Goal: Information Seeking & Learning: Check status

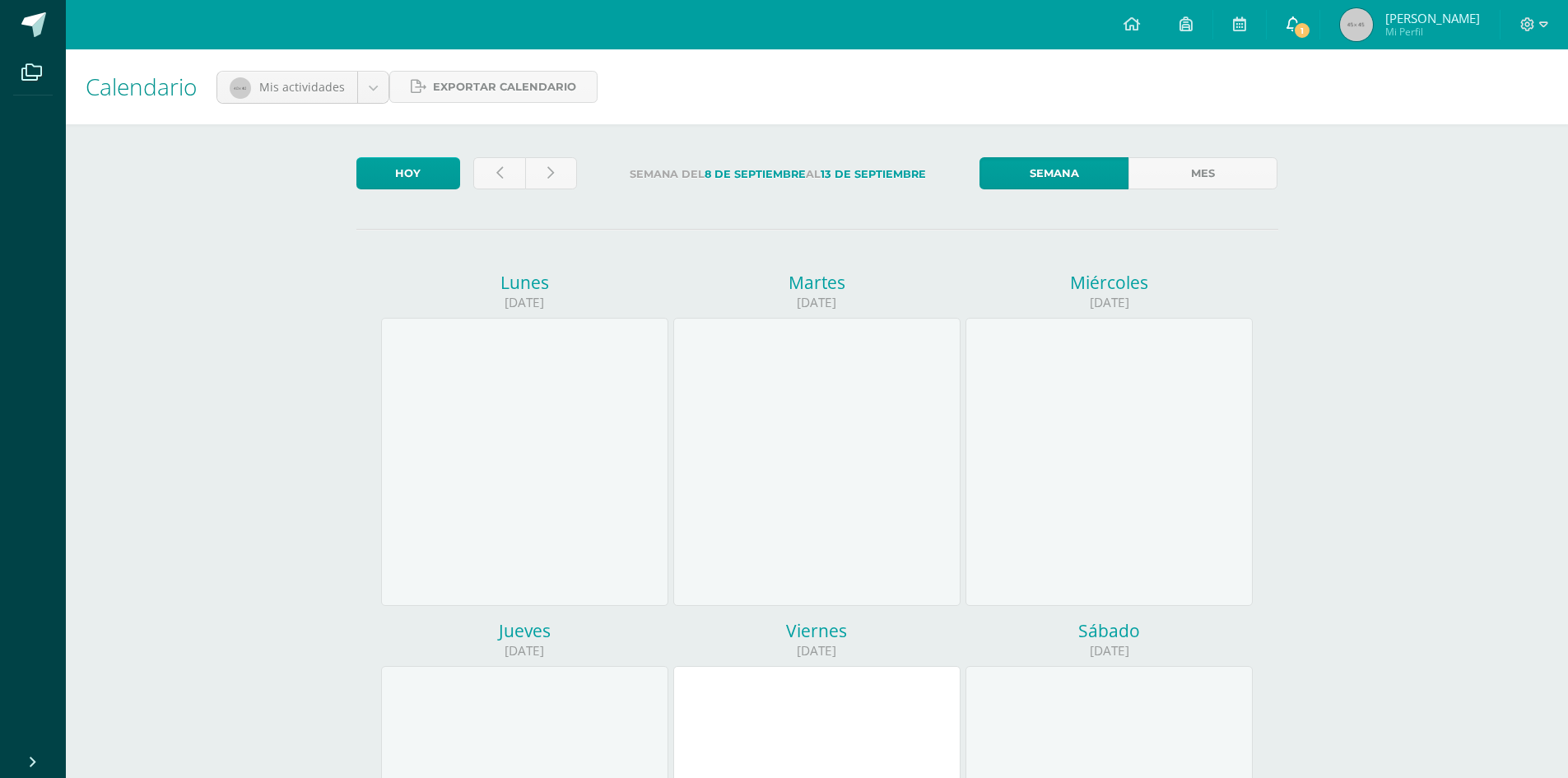
click at [1298, 29] on icon at bounding box center [1293, 23] width 13 height 15
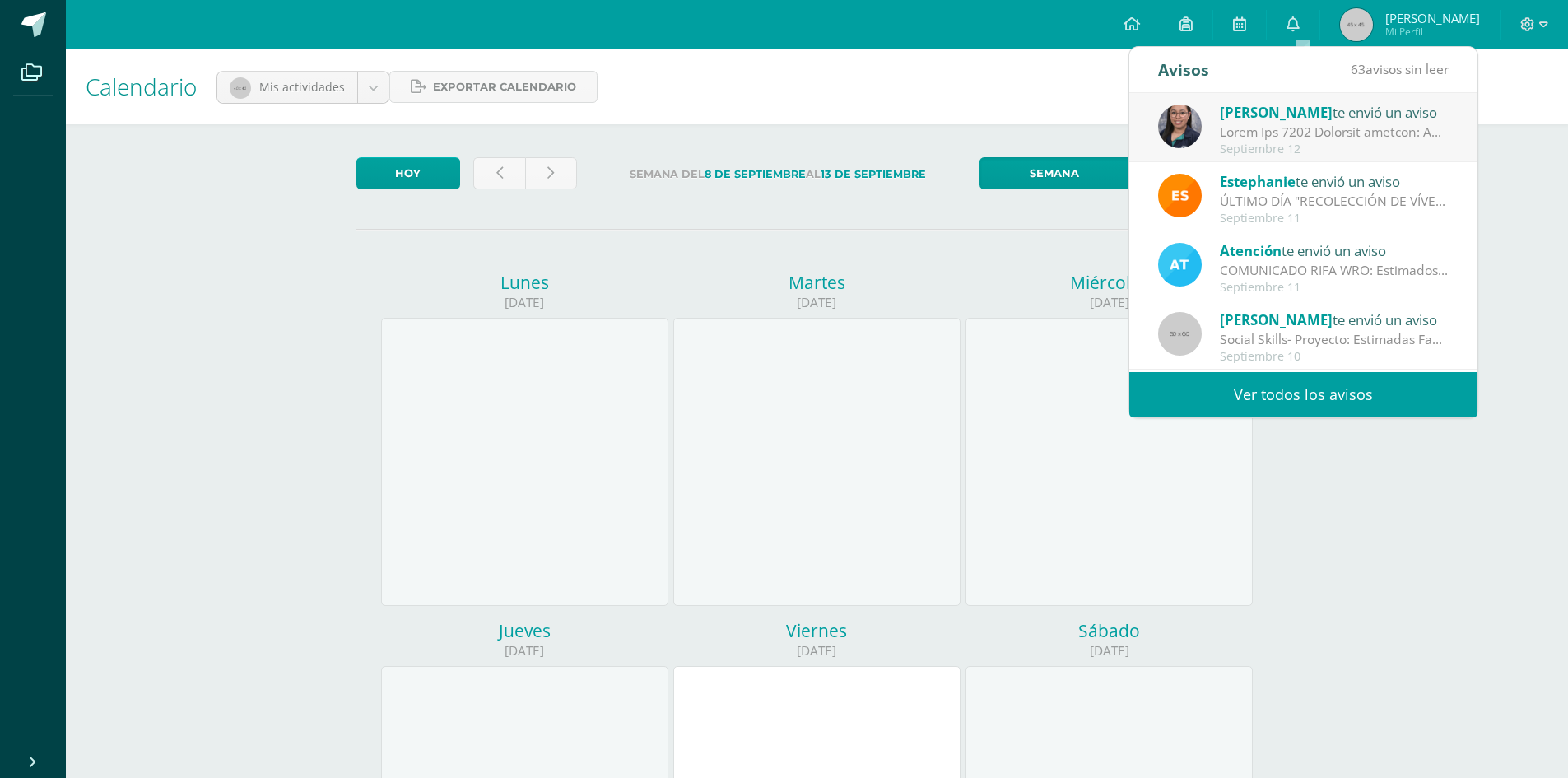
click at [1320, 143] on div "Septiembre 12" at bounding box center [1334, 149] width 228 height 14
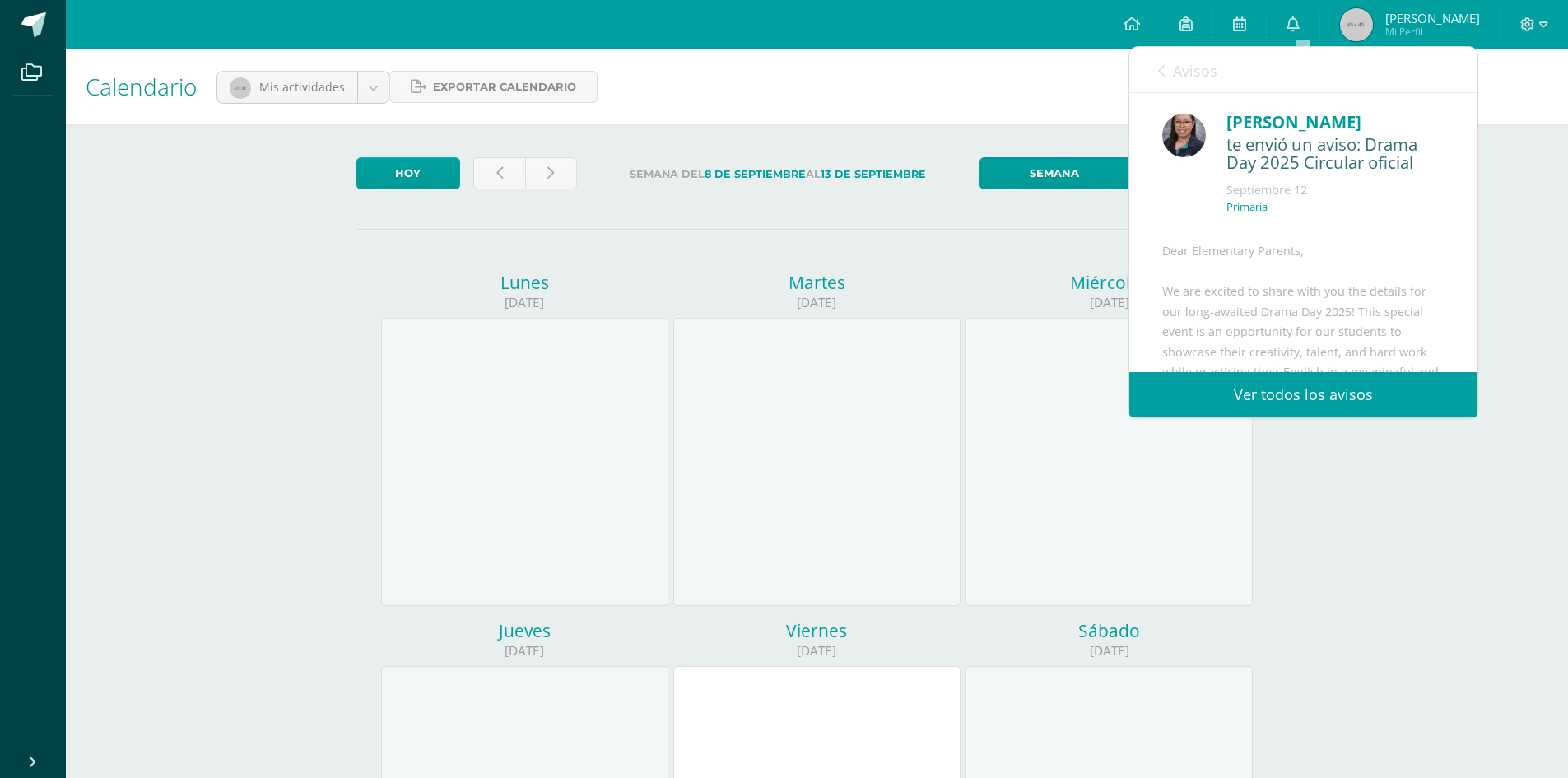
click at [1318, 126] on div "[PERSON_NAME] te envió un aviso: Drama Day 2025 Circular oficial [DATE] [GEOGRA…" at bounding box center [1302, 169] width 282 height 119
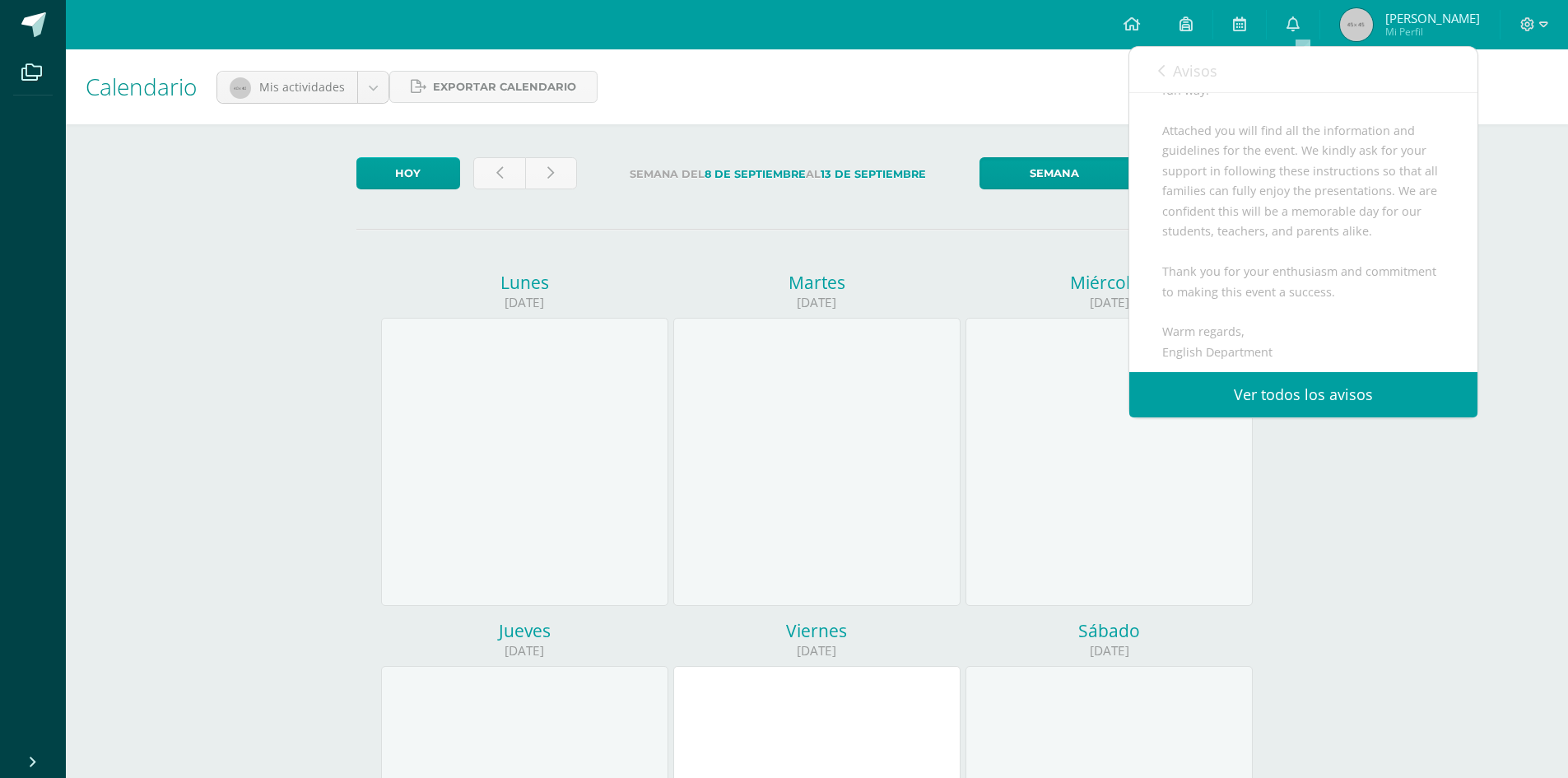
scroll to position [329, 0]
click at [1313, 383] on link "Ver todos los avisos" at bounding box center [1303, 394] width 349 height 45
click at [1312, 394] on link "Ver todos los avisos" at bounding box center [1303, 394] width 349 height 45
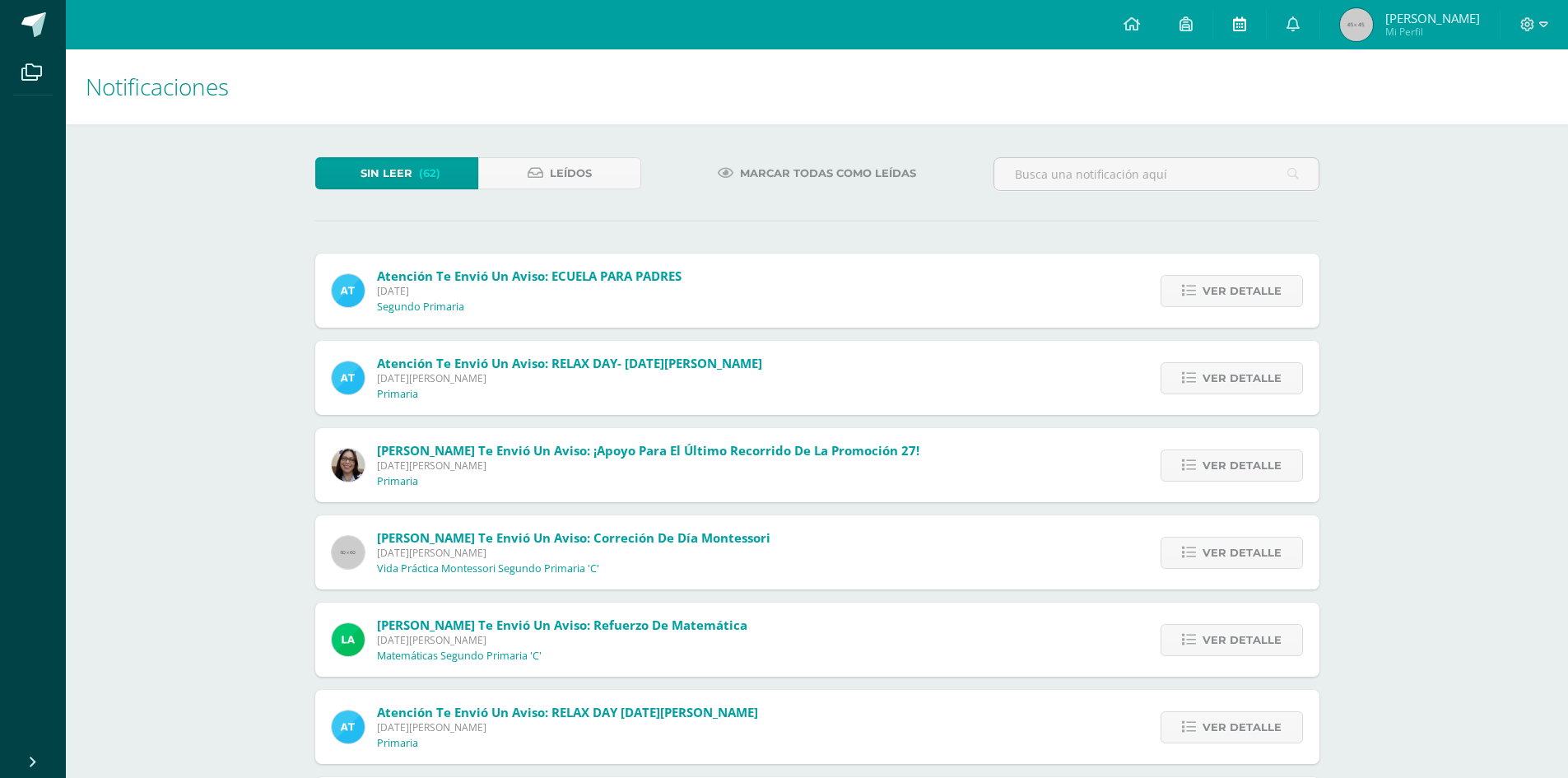
click at [1246, 24] on icon at bounding box center [1239, 23] width 13 height 15
click at [545, 154] on div "Sin leer (62) Leídos Marcar todas como leídas Atención te envió un aviso: ECUEL…" at bounding box center [817, 662] width 1070 height 1077
click at [555, 170] on span "Leídos" at bounding box center [570, 173] width 42 height 30
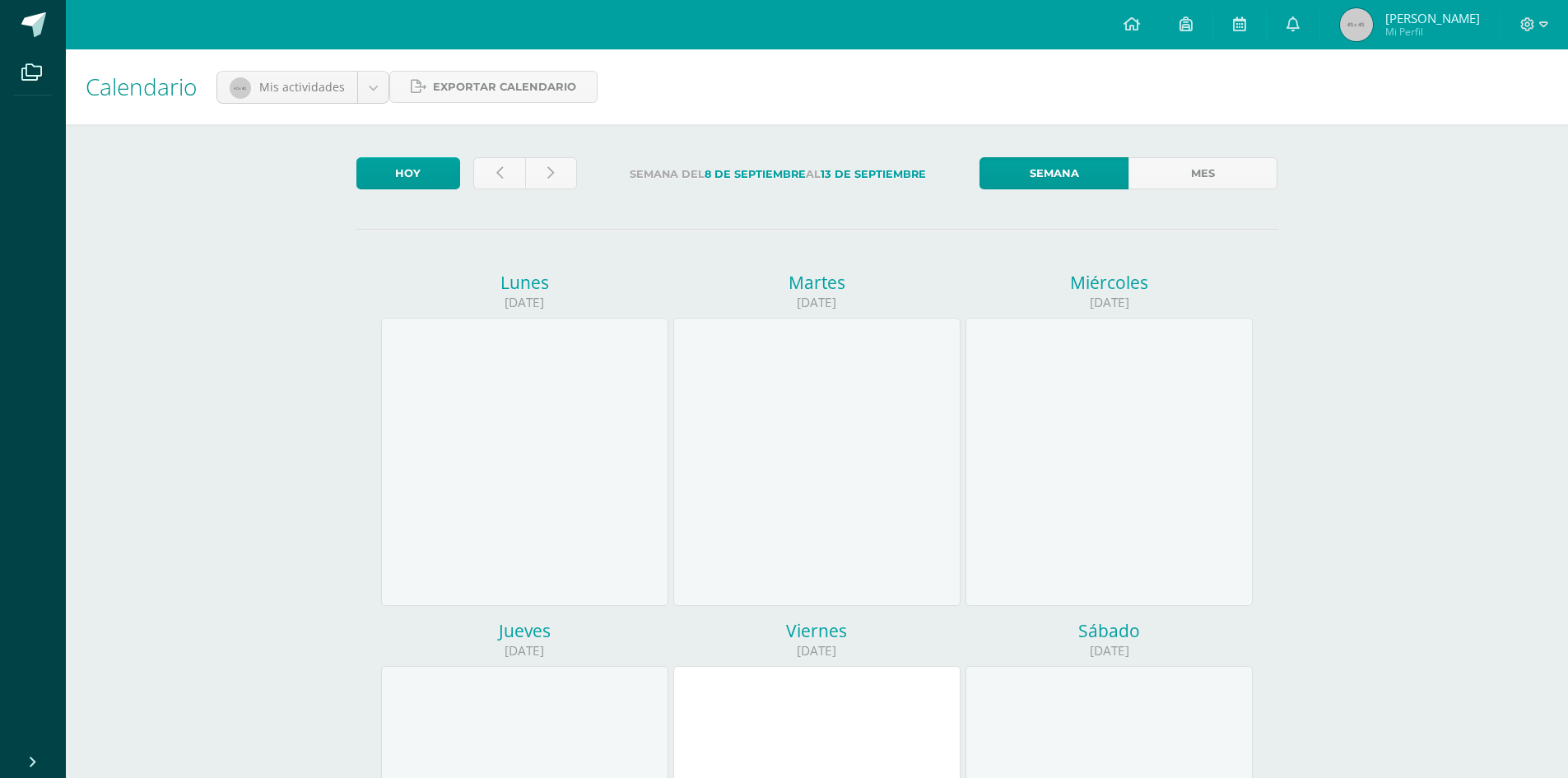
click at [1360, 8] on link "Ericka Marlene Mi Perfil" at bounding box center [1410, 24] width 180 height 50
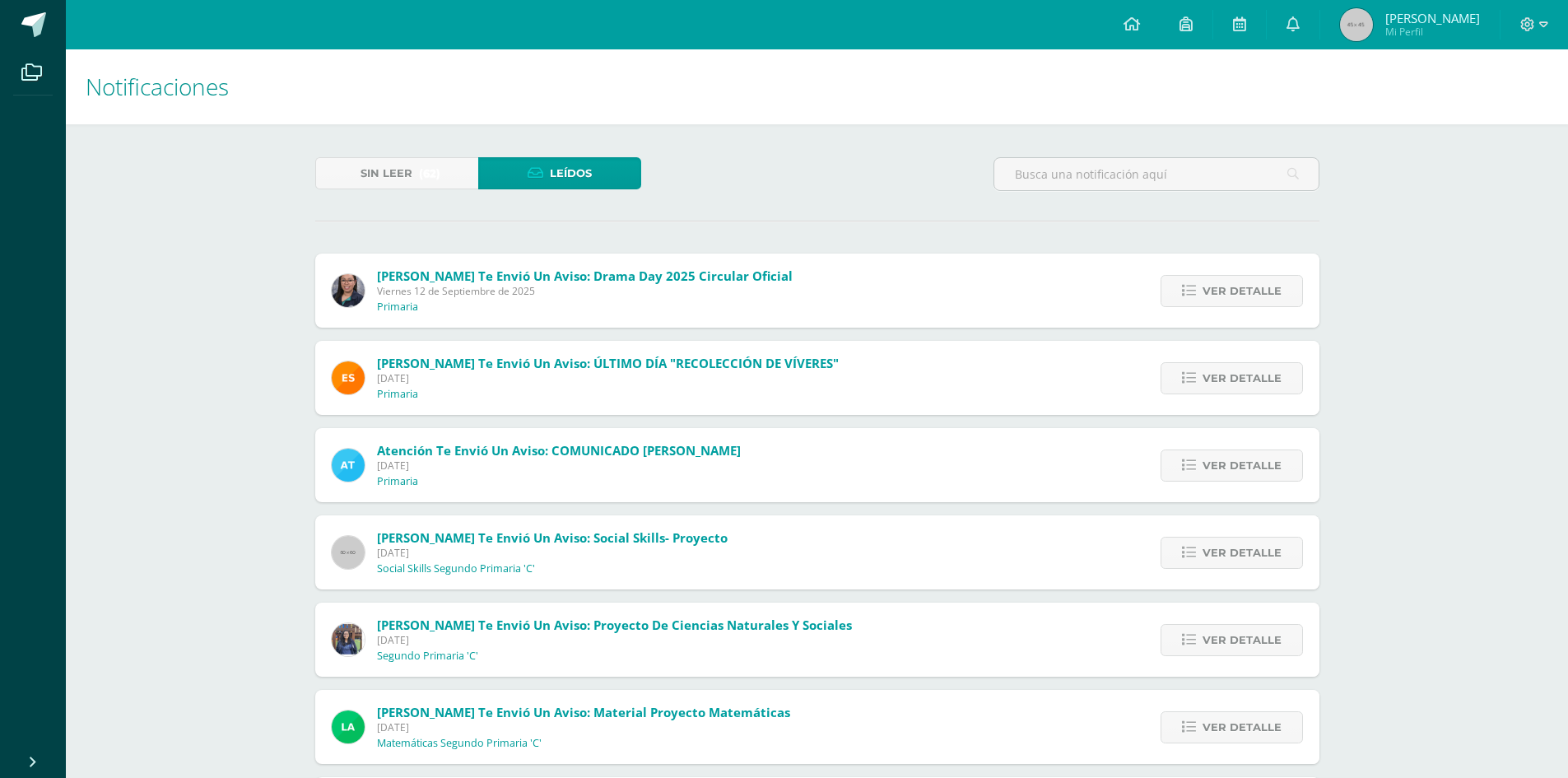
click at [708, 281] on span "Meryeelin Quan te envió un aviso: Drama Day 2025 Circular oficial" at bounding box center [585, 275] width 416 height 17
click at [1182, 283] on link "Ver detalle" at bounding box center [1232, 291] width 143 height 32
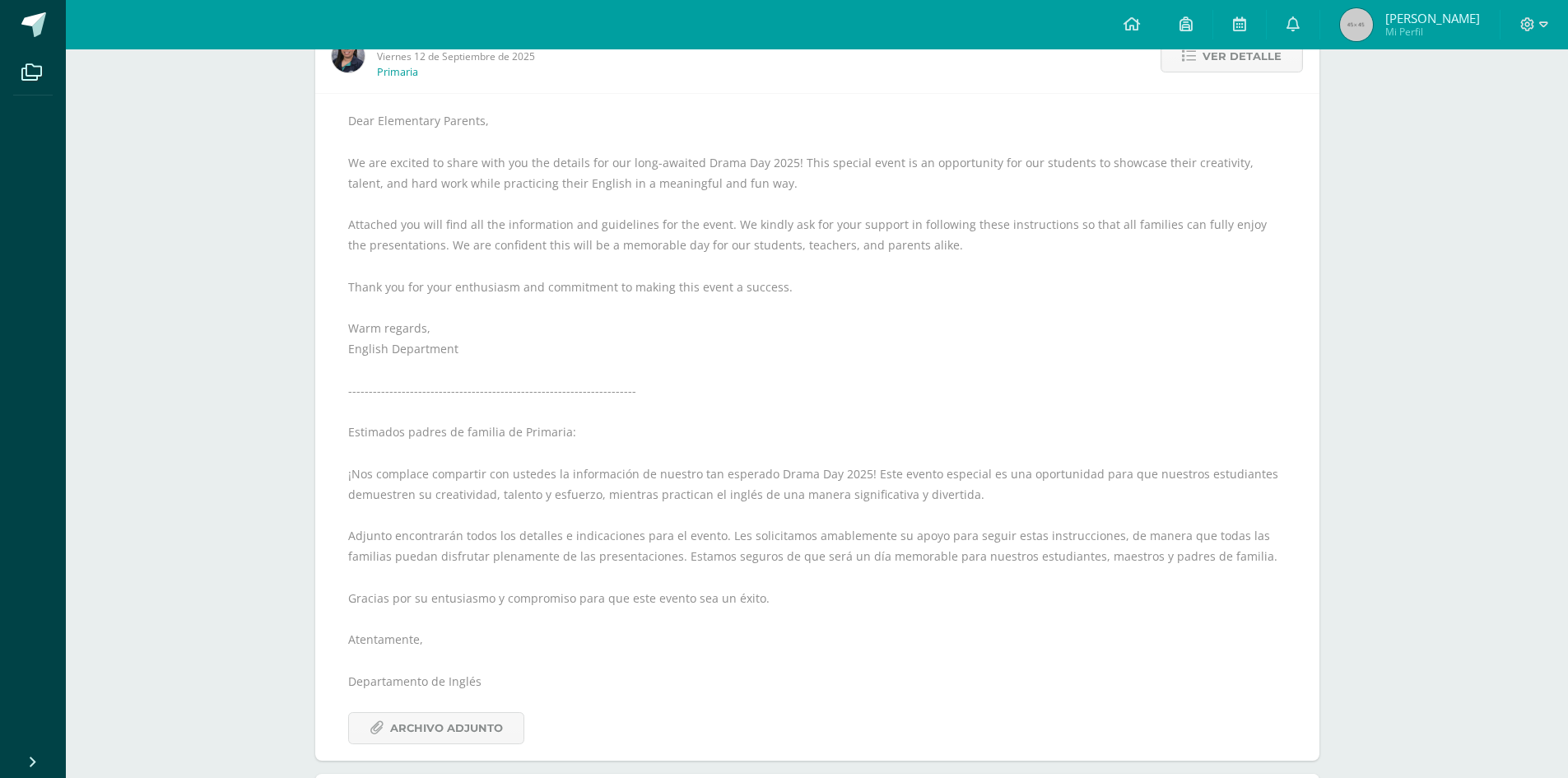
scroll to position [329, 0]
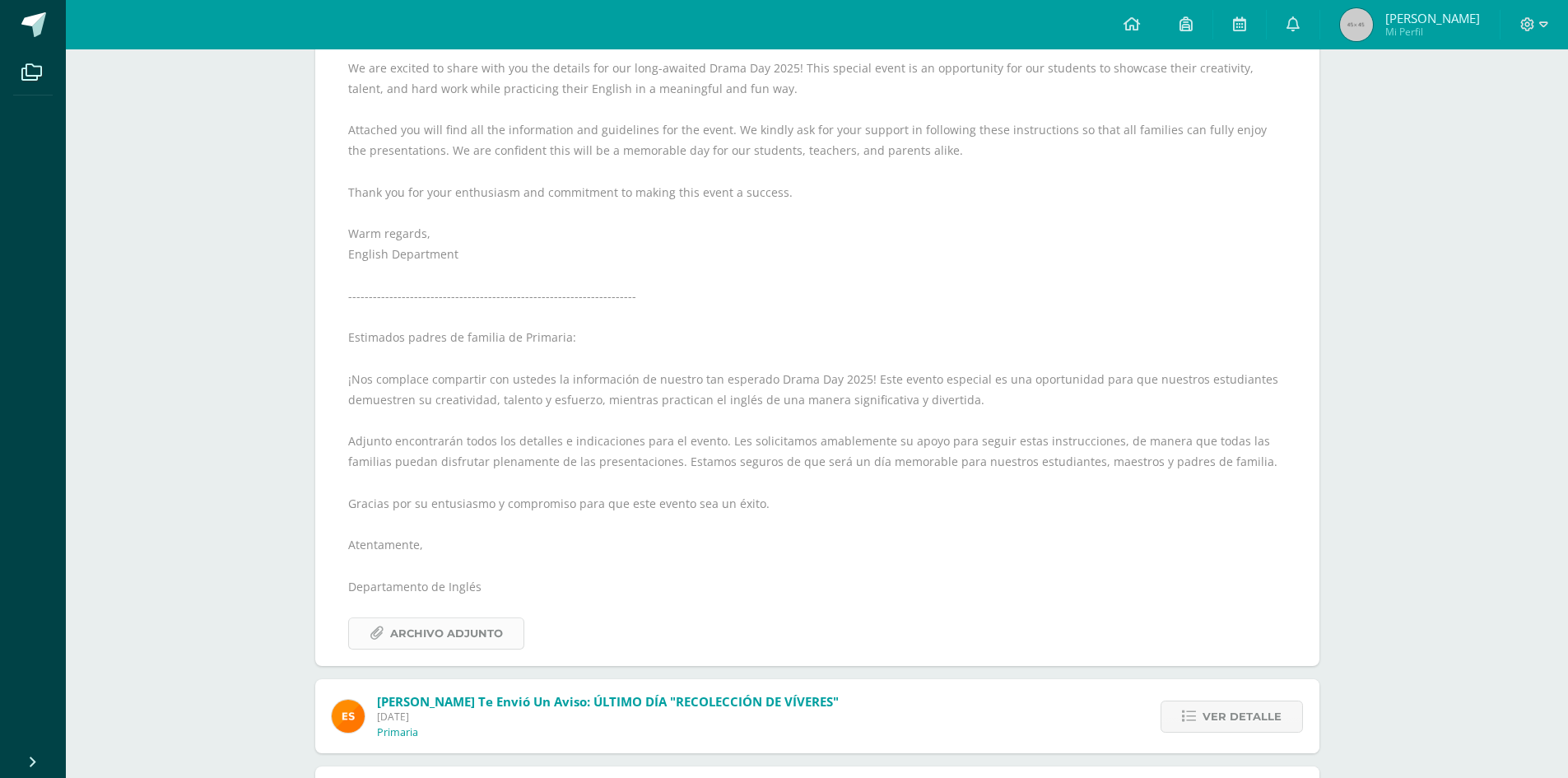
click at [456, 644] on span "Archivo Adjunto" at bounding box center [446, 633] width 112 height 30
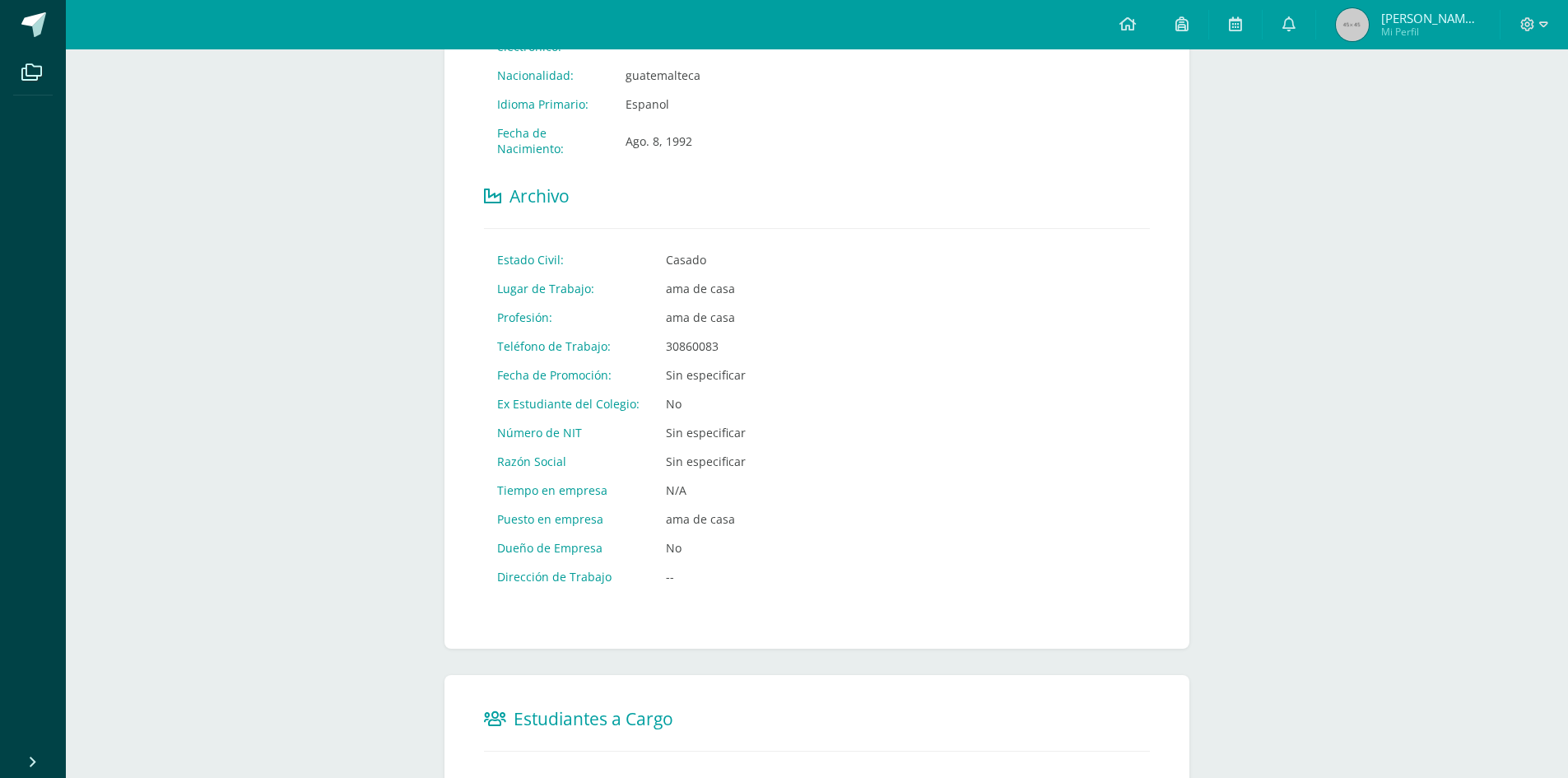
scroll to position [720, 0]
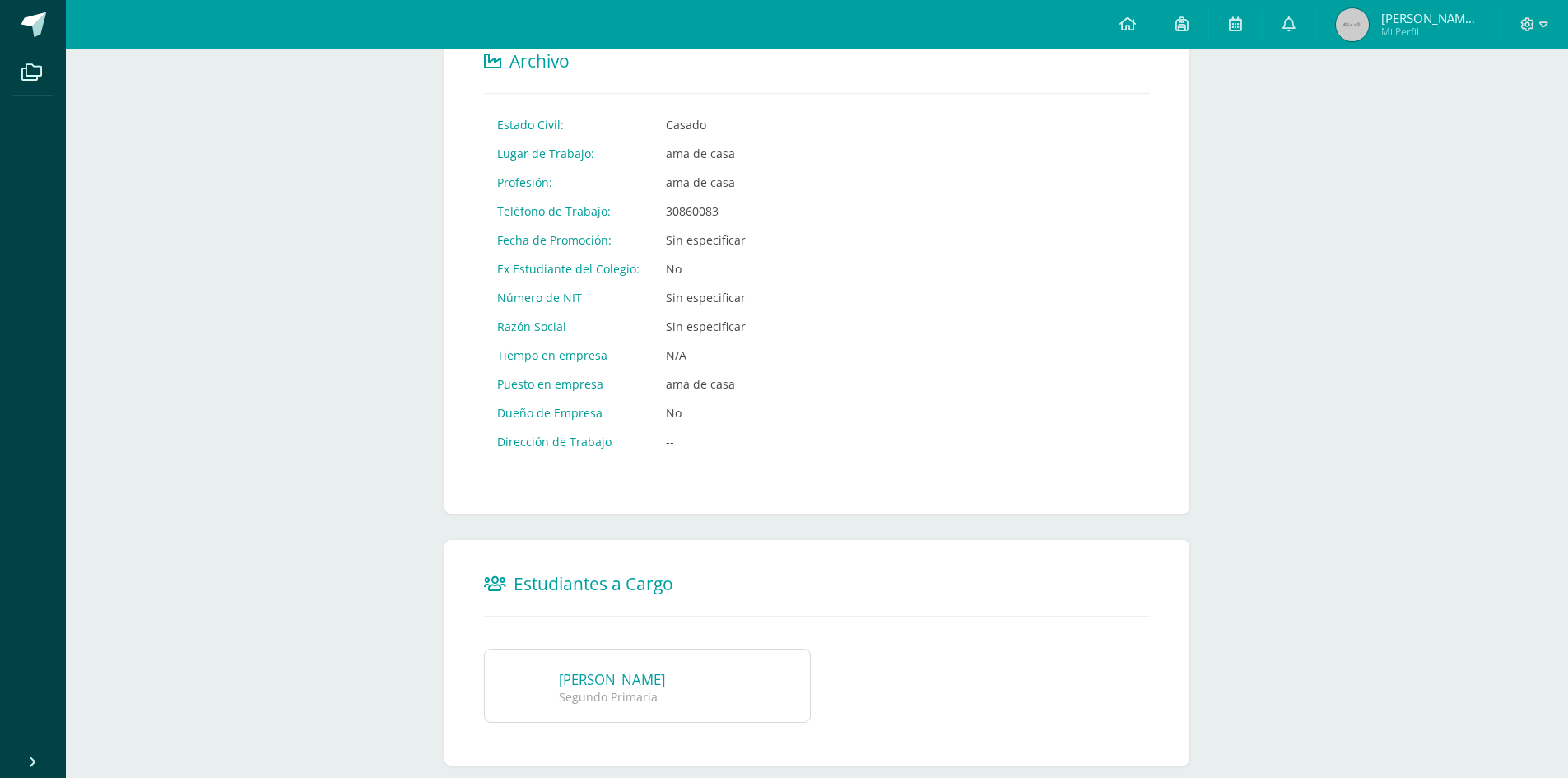
click at [665, 670] on link "[PERSON_NAME]" at bounding box center [611, 678] width 106 height 19
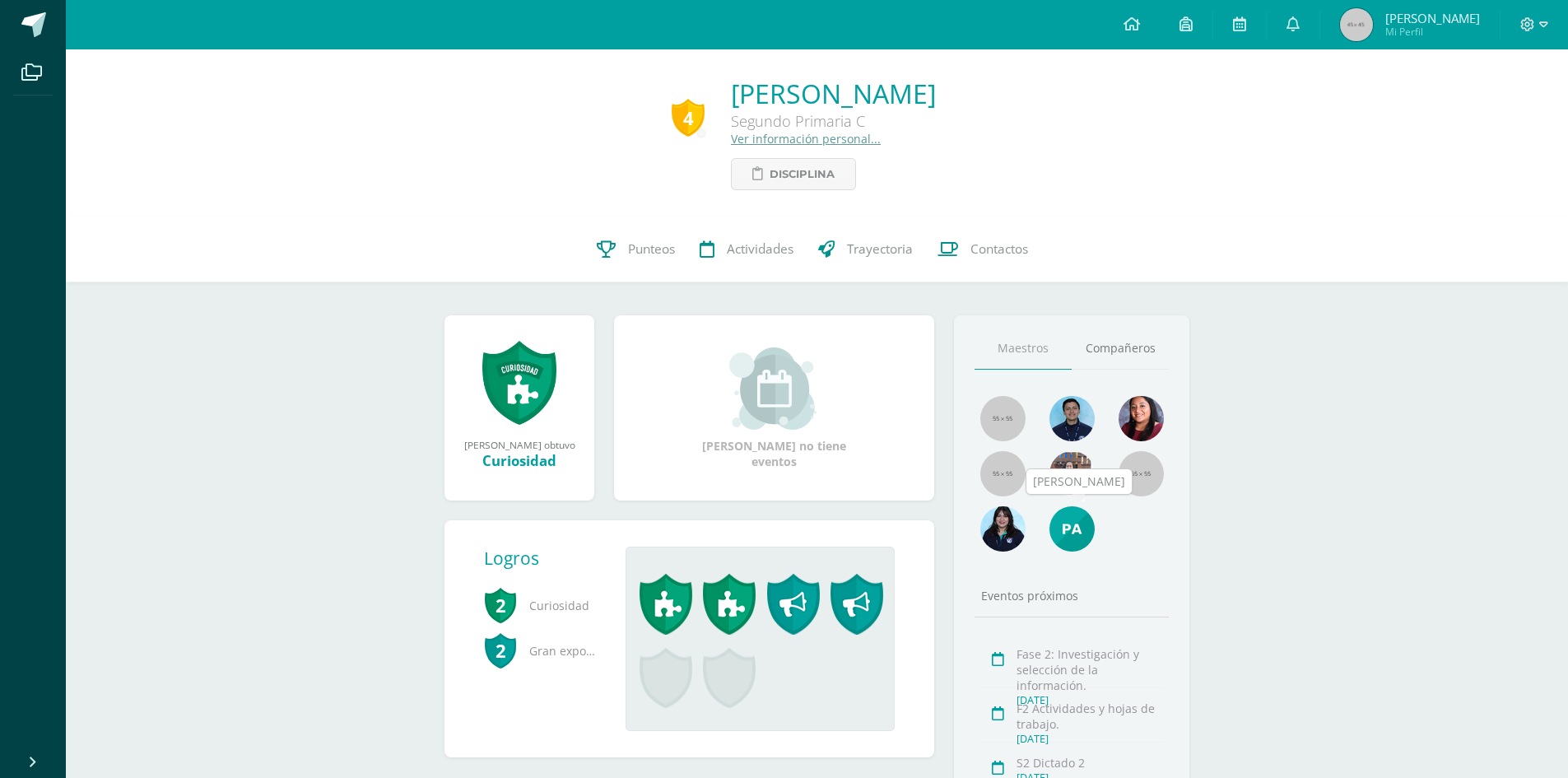
click at [1066, 521] on img at bounding box center [1072, 528] width 45 height 45
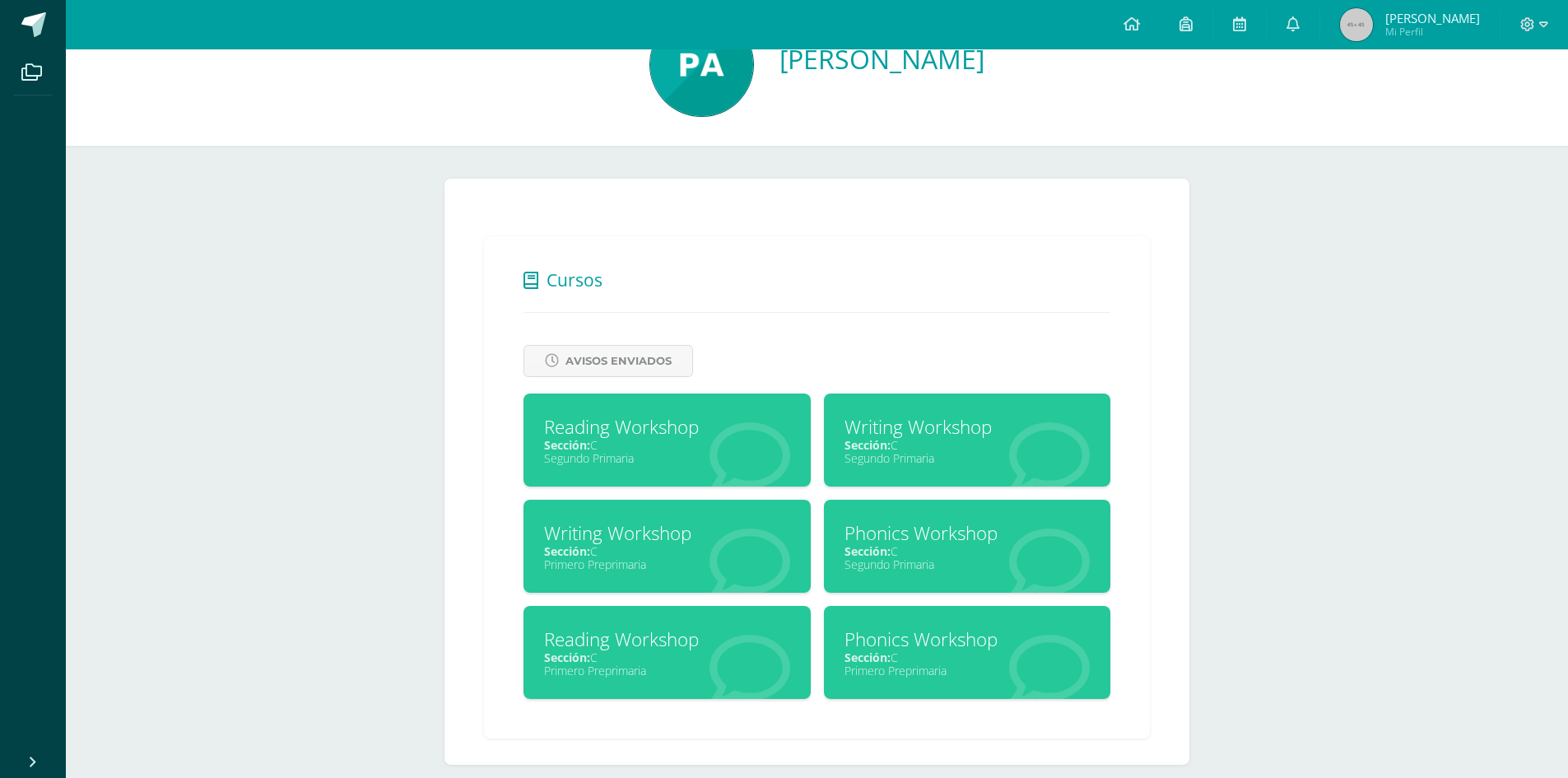
scroll to position [96, 0]
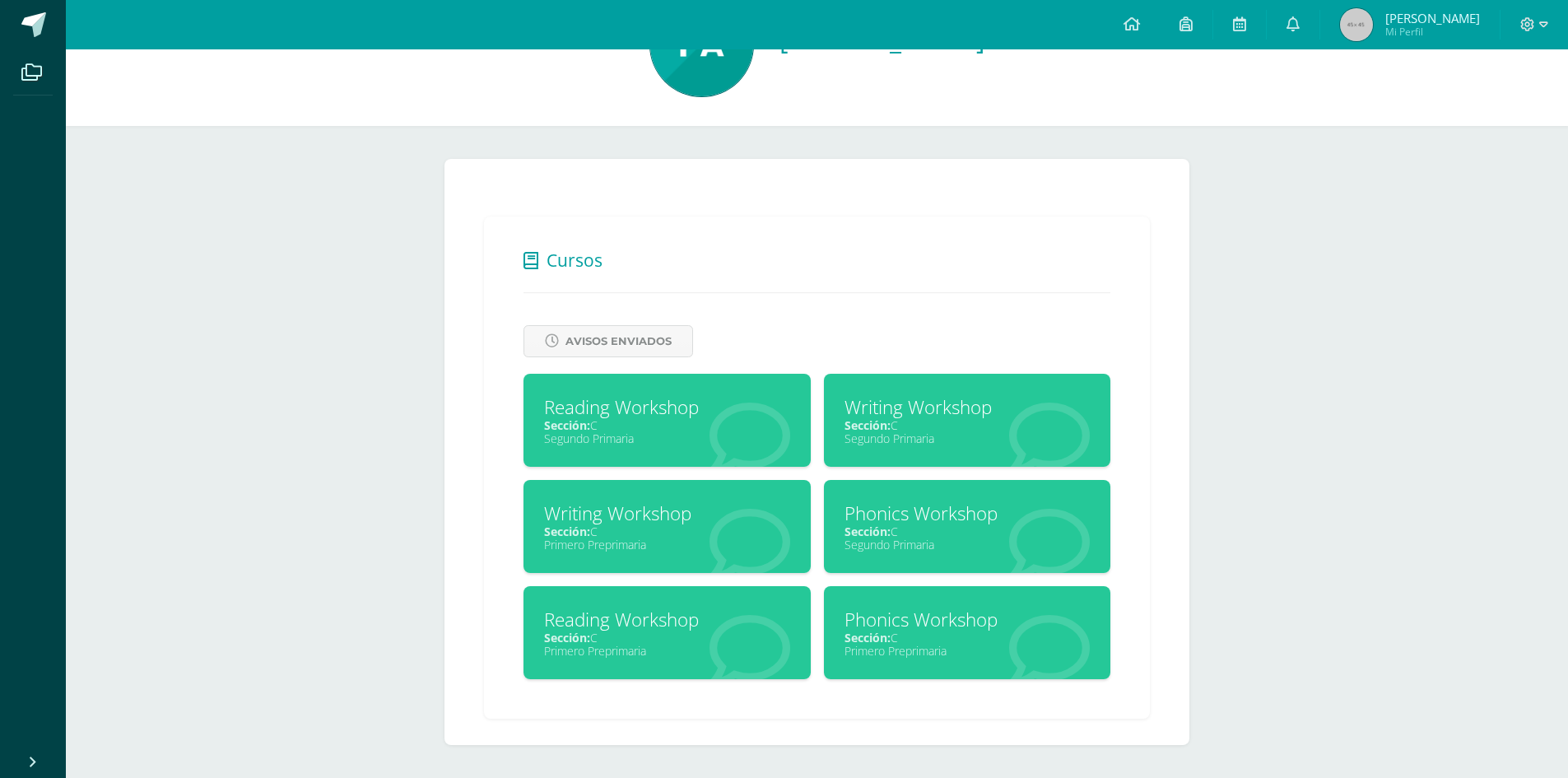
click at [645, 512] on div "Writing Workshop" at bounding box center [667, 513] width 246 height 25
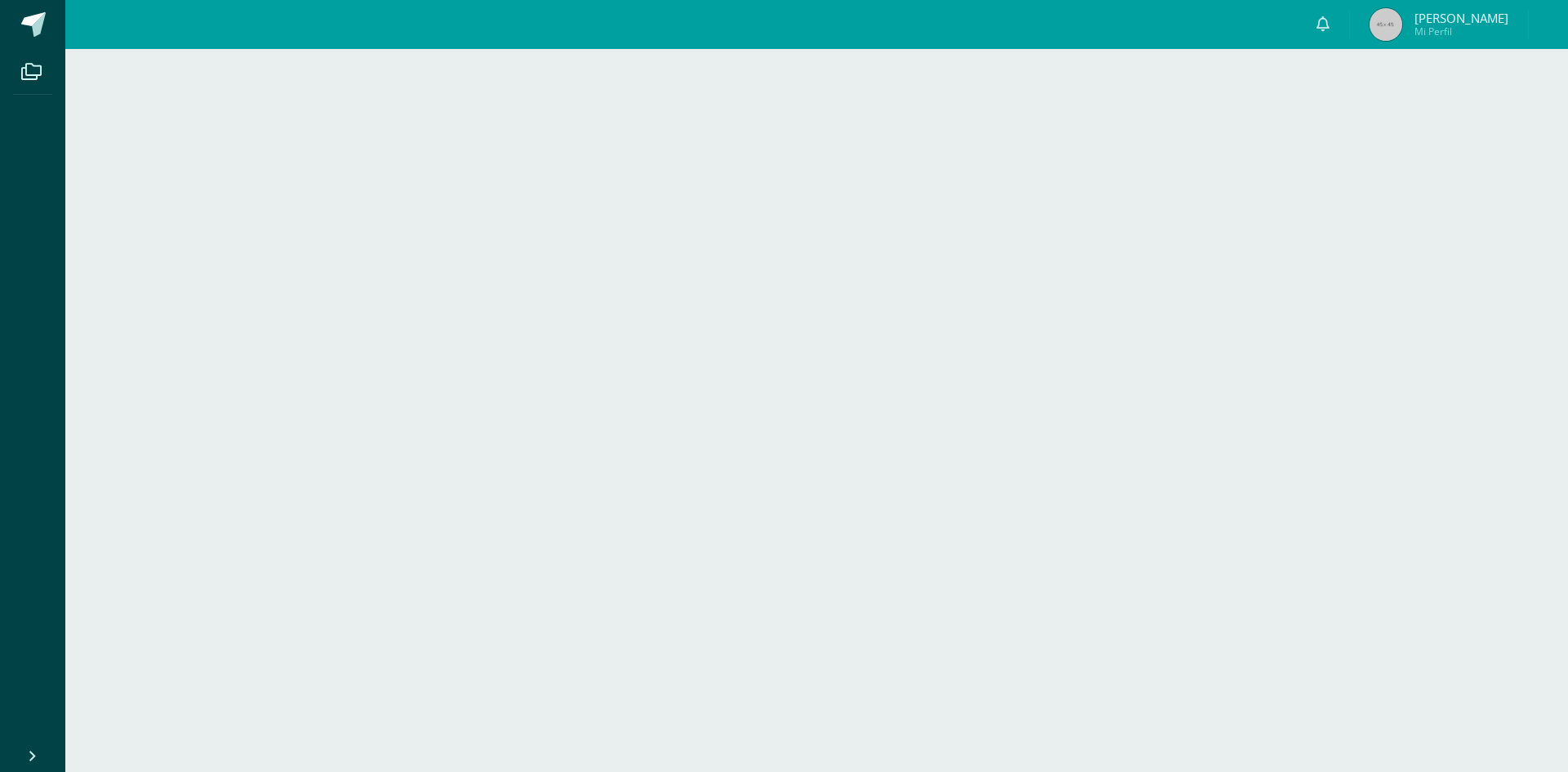
scroll to position [95, 0]
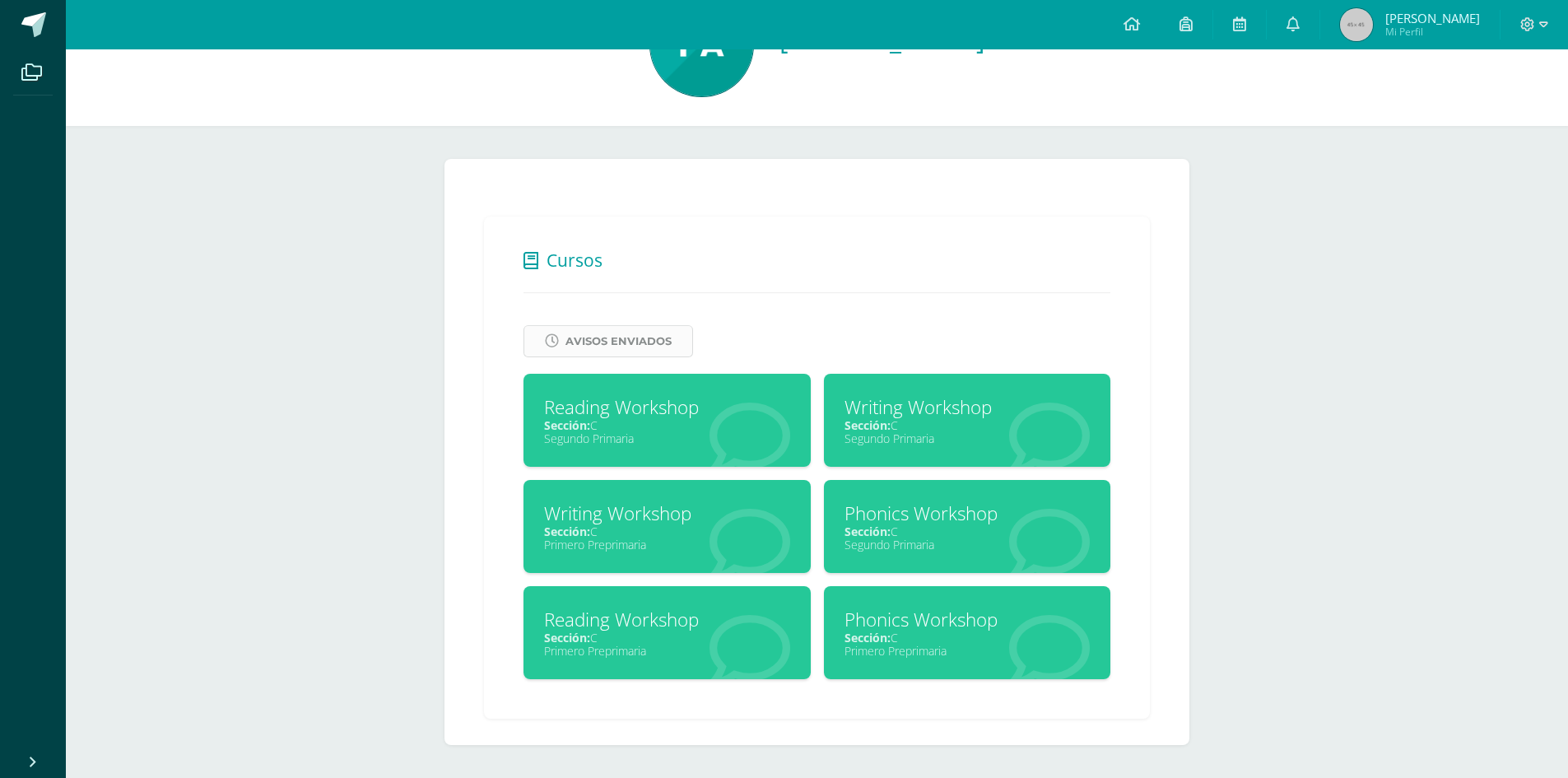
click at [647, 334] on span "Avisos Enviados" at bounding box center [618, 341] width 106 height 30
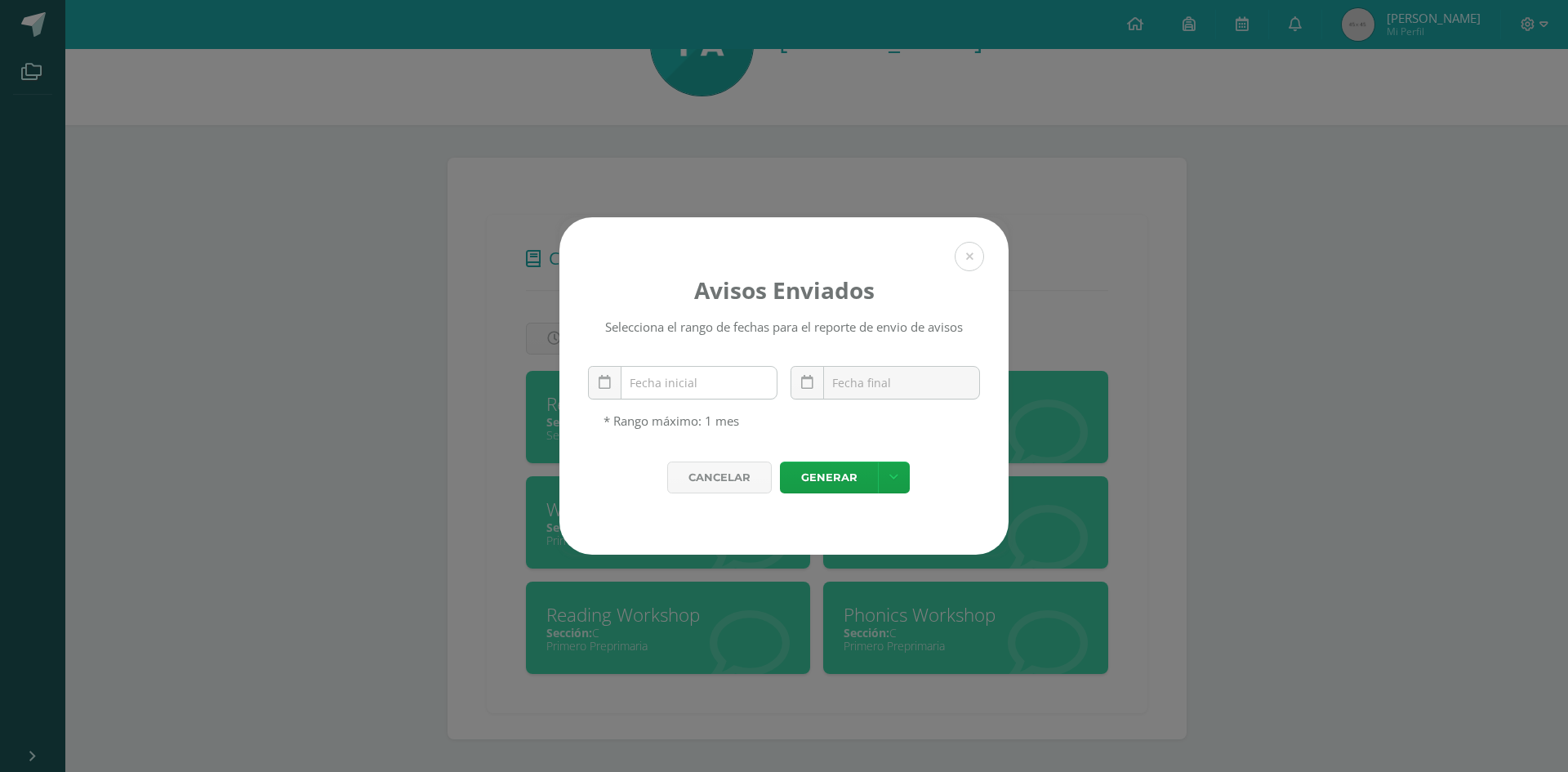
click at [723, 382] on input "text" at bounding box center [683, 382] width 188 height 32
click at [605, 389] on icon at bounding box center [604, 383] width 13 height 14
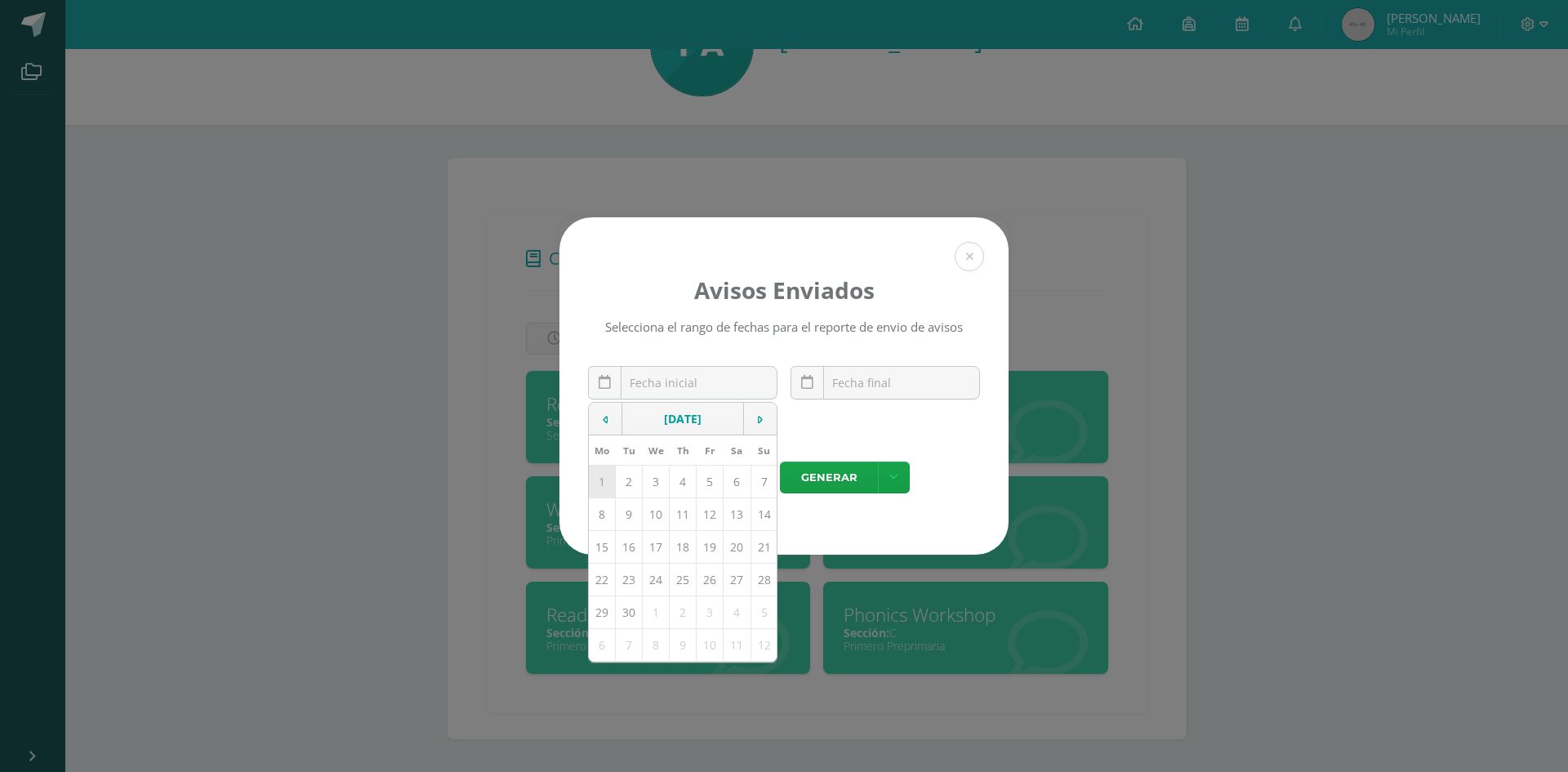
click at [605, 491] on td "1" at bounding box center [602, 481] width 27 height 33
type input "[DATE]"
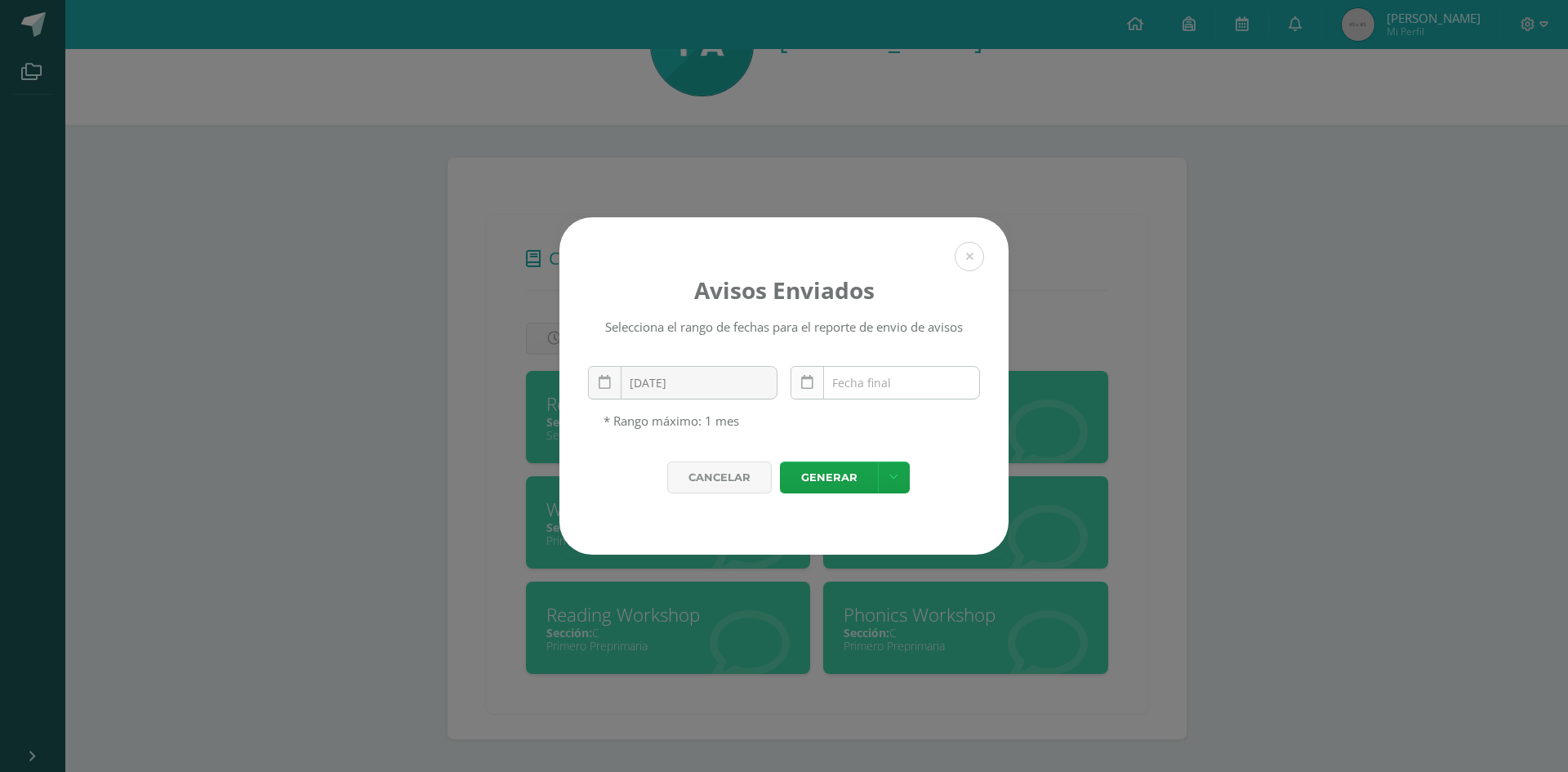
click at [806, 389] on icon at bounding box center [807, 383] width 13 height 14
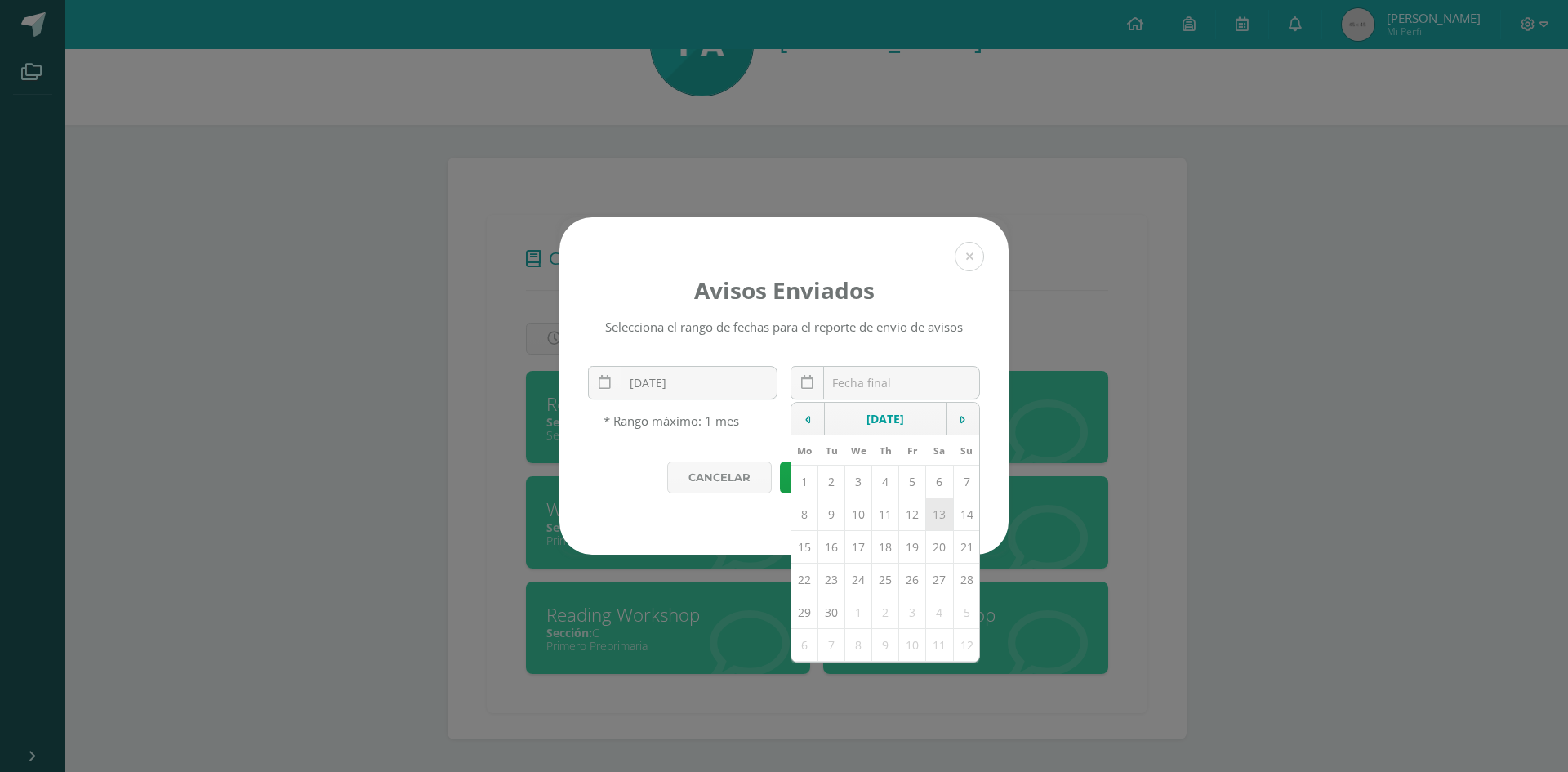
click at [934, 518] on td "13" at bounding box center [939, 514] width 27 height 33
type input "[DATE]"
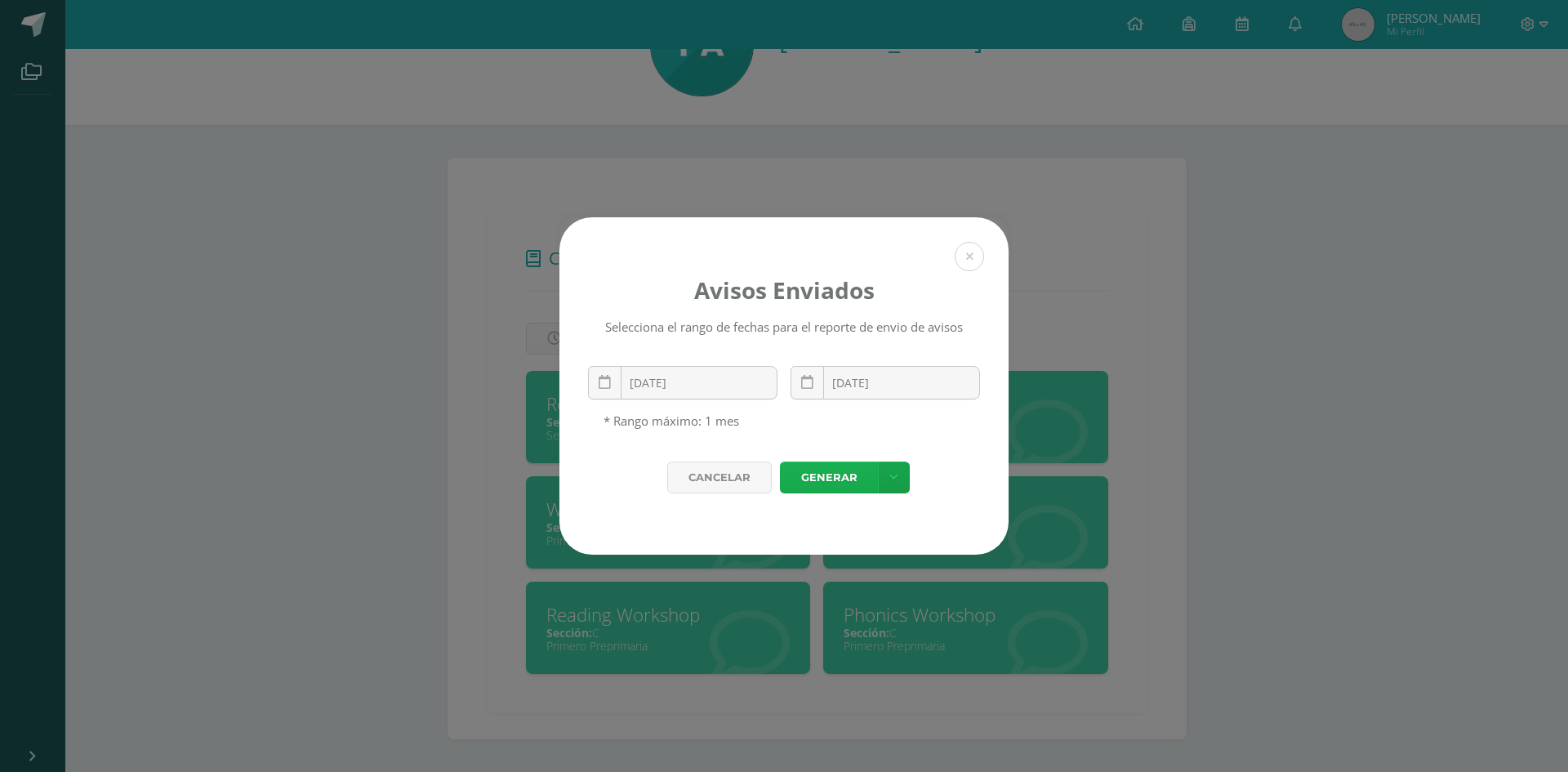
click at [824, 489] on link "Generar" at bounding box center [828, 477] width 98 height 32
